Goal: Task Accomplishment & Management: Use online tool/utility

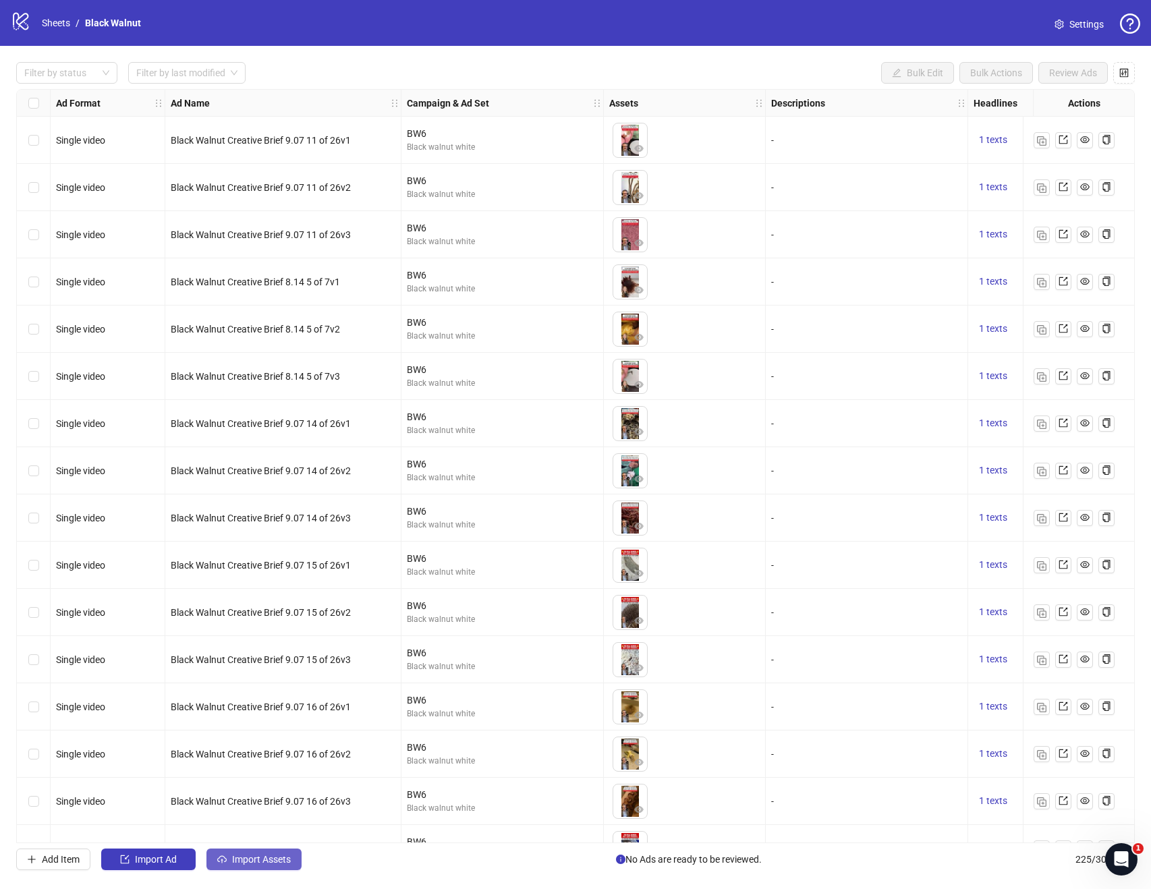
click at [231, 859] on button "Import Assets" at bounding box center [253, 860] width 95 height 22
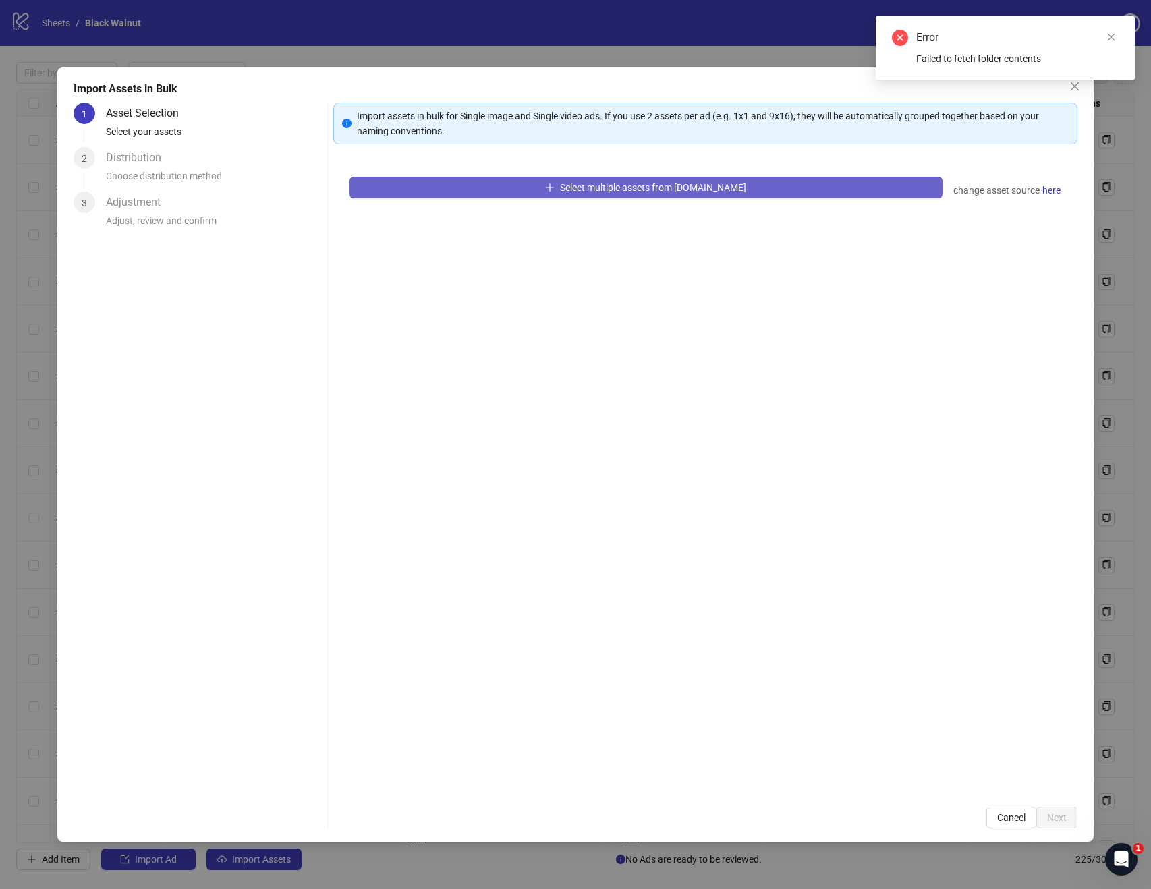
click at [611, 196] on button "Select multiple assets from [DOMAIN_NAME]" at bounding box center [645, 188] width 593 height 22
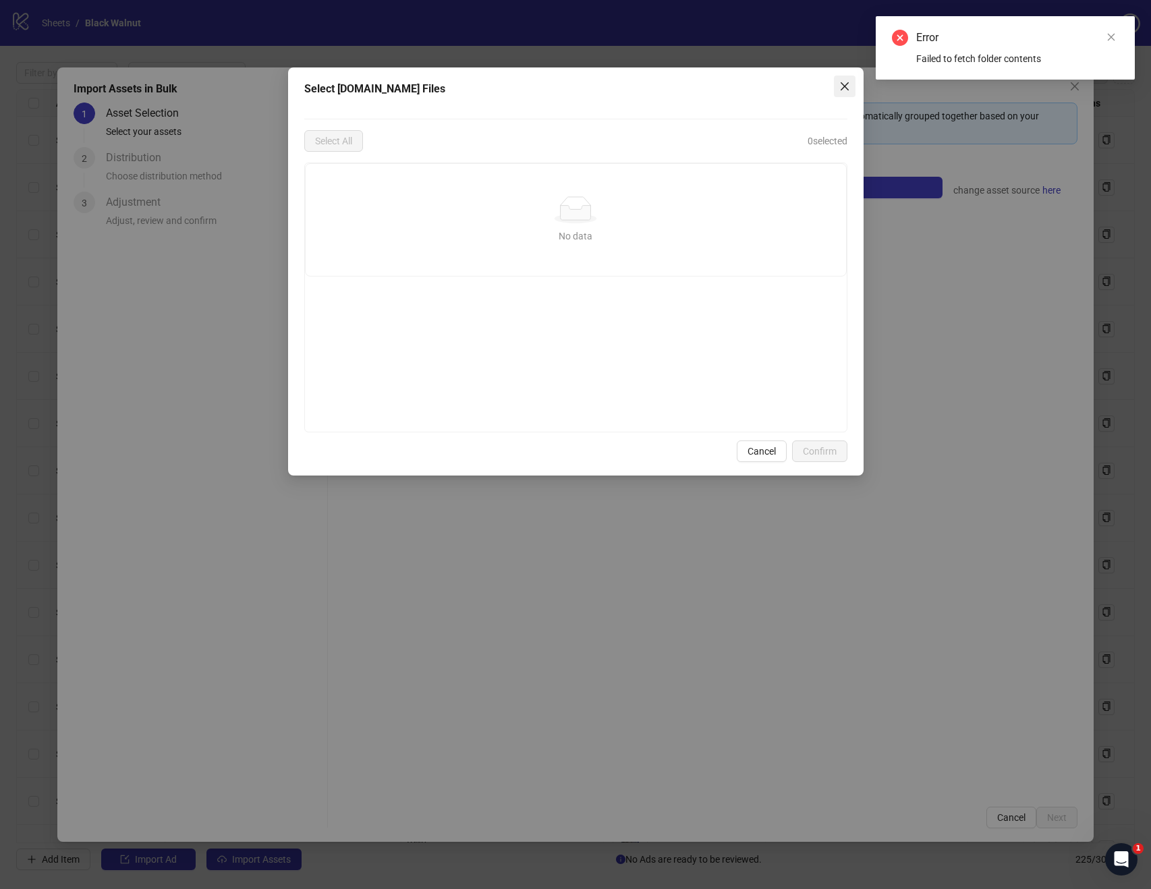
click at [845, 89] on icon "close" at bounding box center [844, 86] width 11 height 11
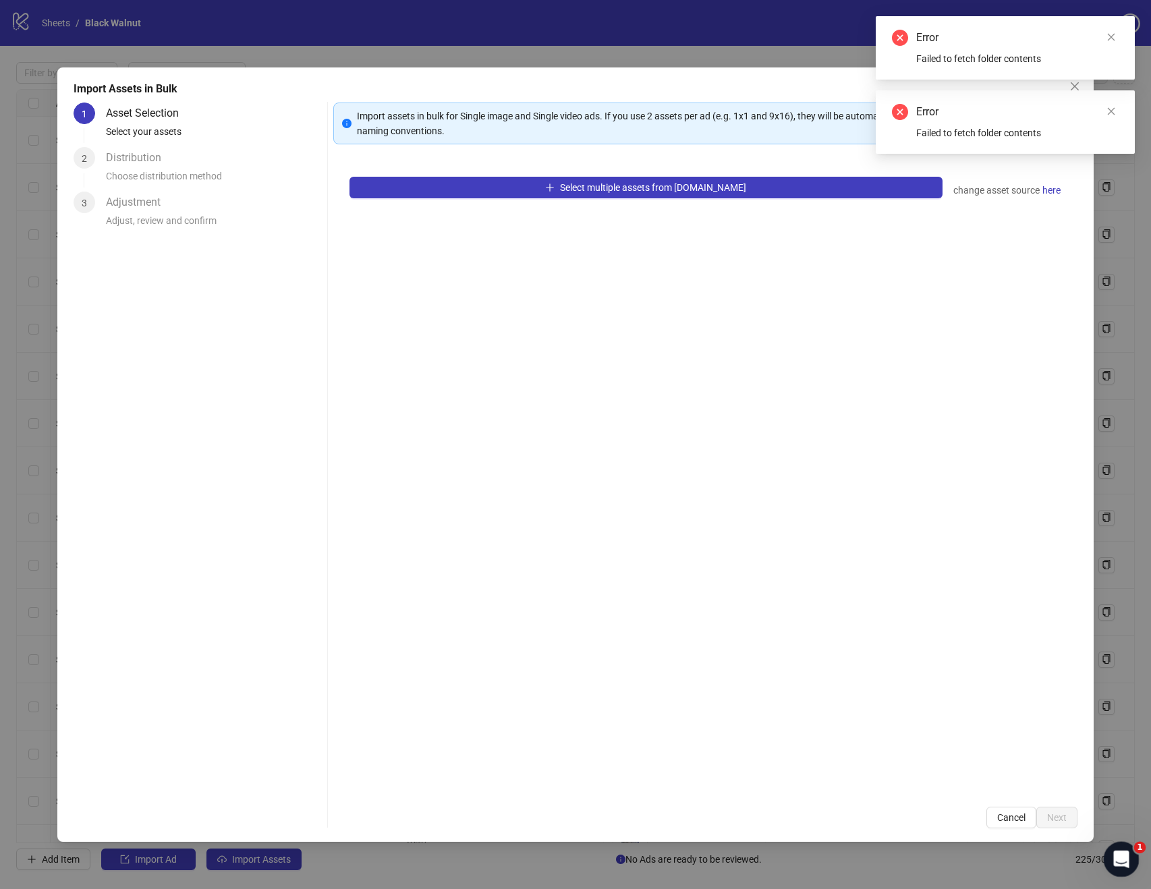
click at [1127, 864] on div "Open Intercom Messenger" at bounding box center [1119, 857] width 45 height 45
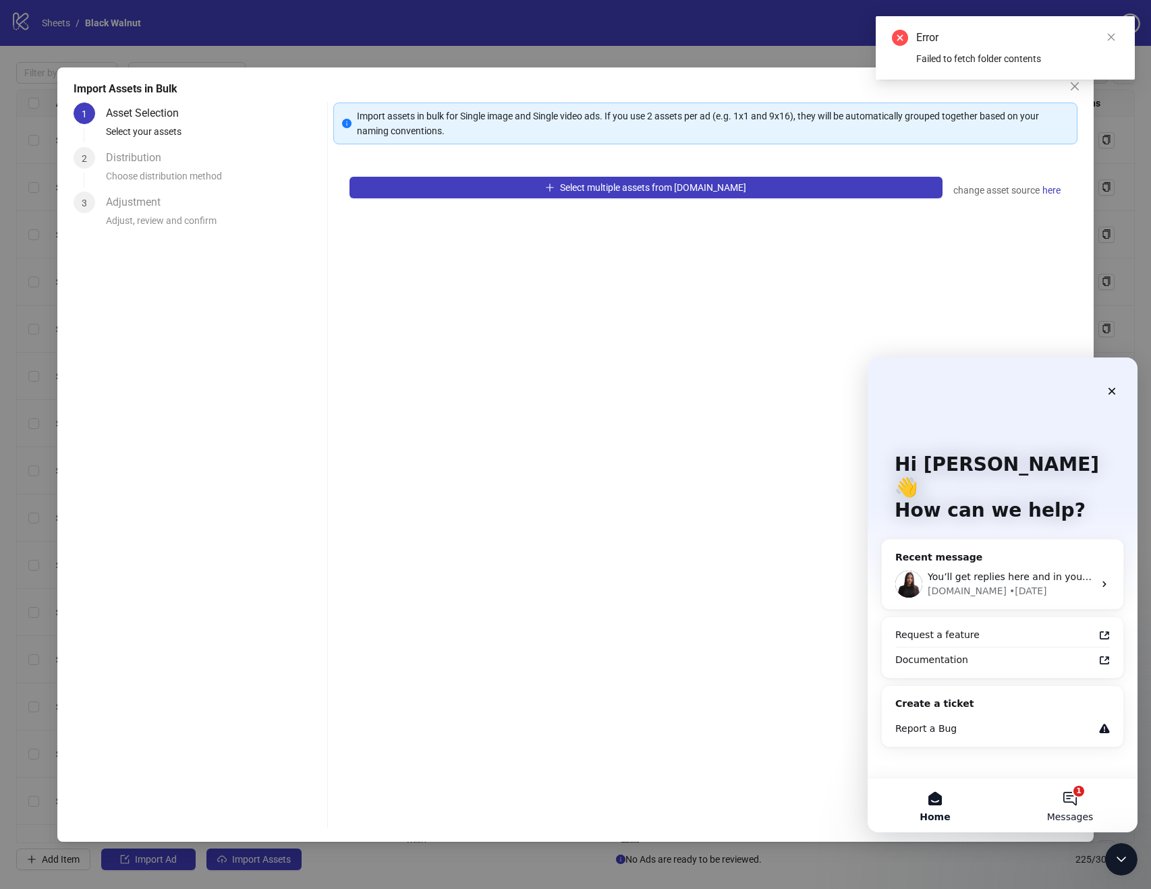
click at [1065, 792] on button "1 Messages" at bounding box center [1070, 806] width 135 height 54
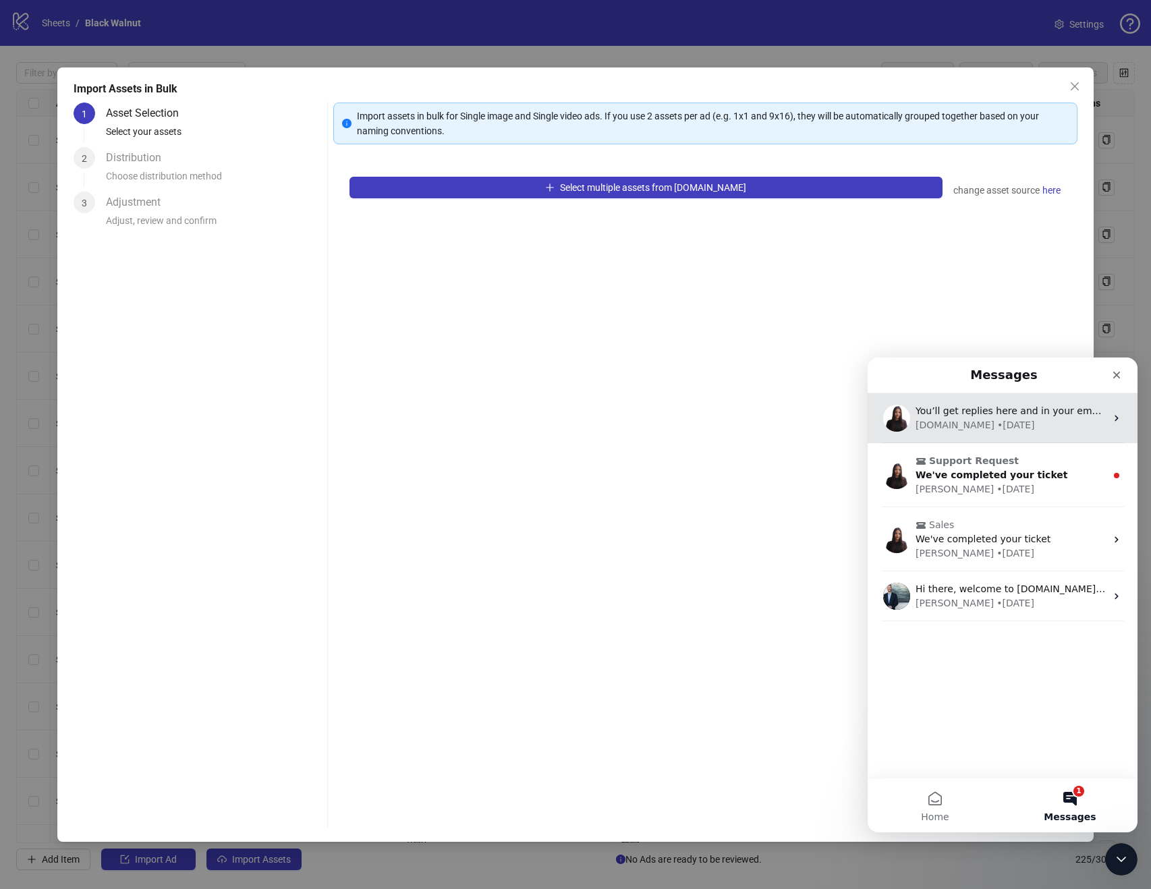
click at [1019, 424] on div "[DOMAIN_NAME] • [DATE]" at bounding box center [1011, 425] width 190 height 14
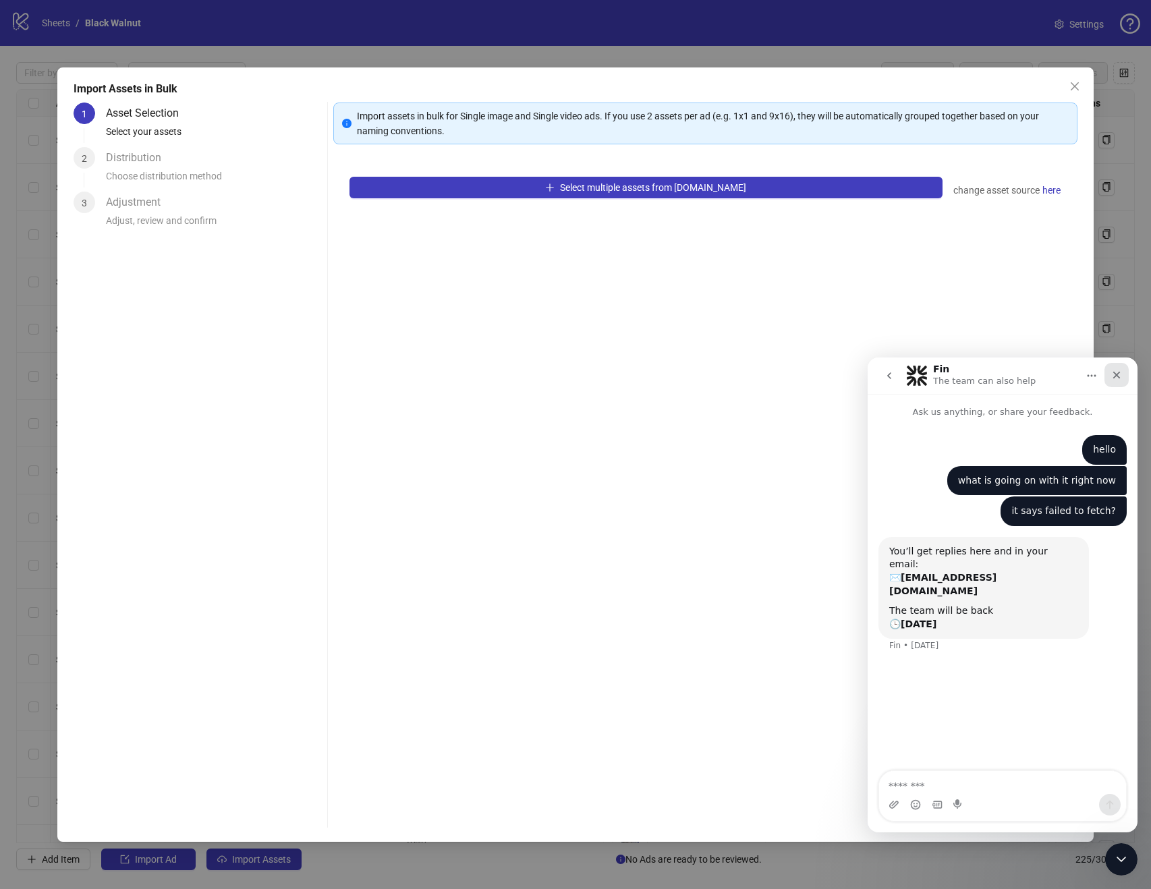
click at [1121, 370] on icon "Close" at bounding box center [1116, 375] width 11 height 11
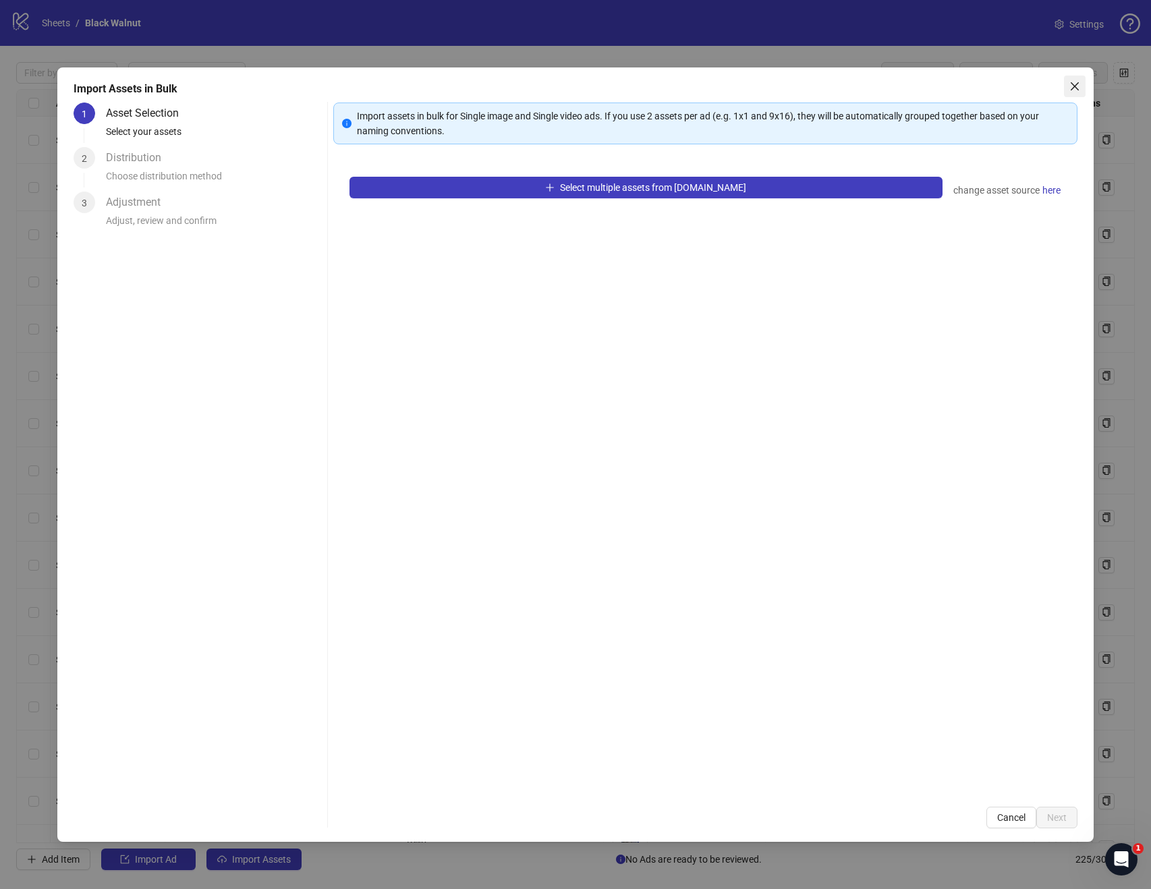
click at [1073, 85] on icon "close" at bounding box center [1075, 86] width 8 height 8
